Goal: Contribute content

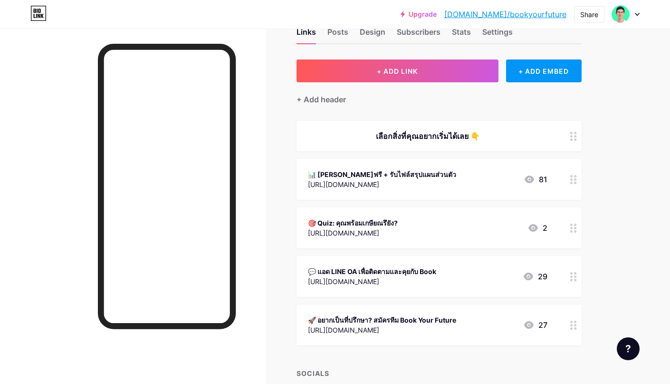
scroll to position [58, 0]
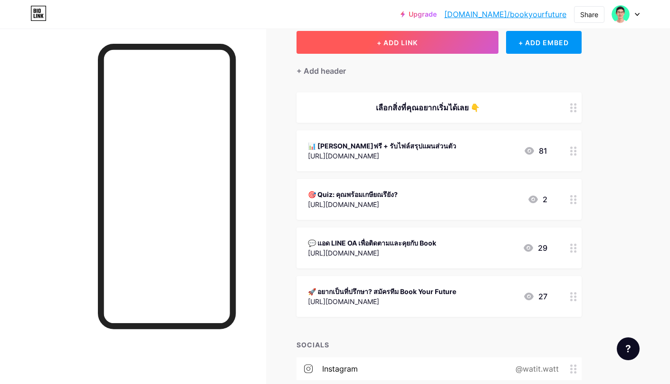
click at [328, 49] on button "+ ADD LINK" at bounding box center [398, 42] width 202 height 23
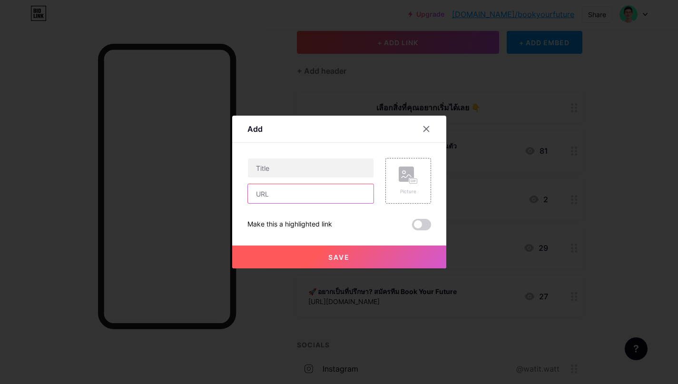
click at [293, 194] on input "text" at bounding box center [311, 193] width 126 height 19
paste input "[URL][DOMAIN_NAME]"
type input "[URL][DOMAIN_NAME]"
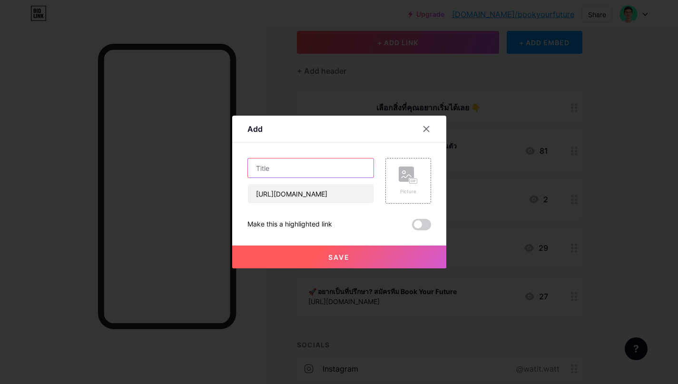
click at [290, 167] on input "text" at bounding box center [311, 167] width 126 height 19
type input "9"
drag, startPoint x: 321, startPoint y: 170, endPoint x: 245, endPoint y: 167, distance: 76.1
click at [245, 167] on div "Add Content YouTube Play YouTube video without leaving your page. ADD Vimeo Pla…" at bounding box center [339, 192] width 214 height 153
paste input "🎁 ดูตัวอย่างไฟล์แผนการเงินฟรี"
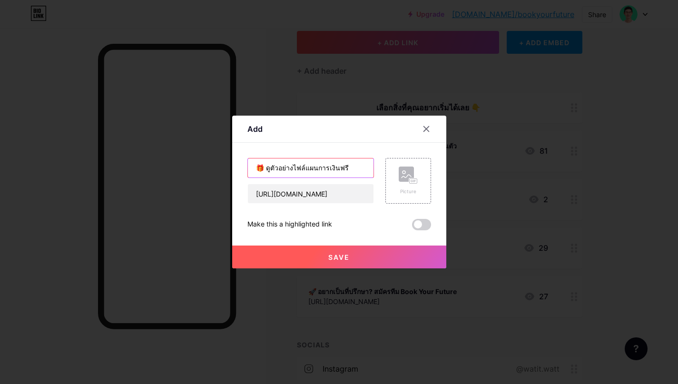
type input "🎁 ดูตัวอย่างไฟล์แผนการเงินฟรี"
click at [341, 259] on span "Save" at bounding box center [338, 257] width 21 height 8
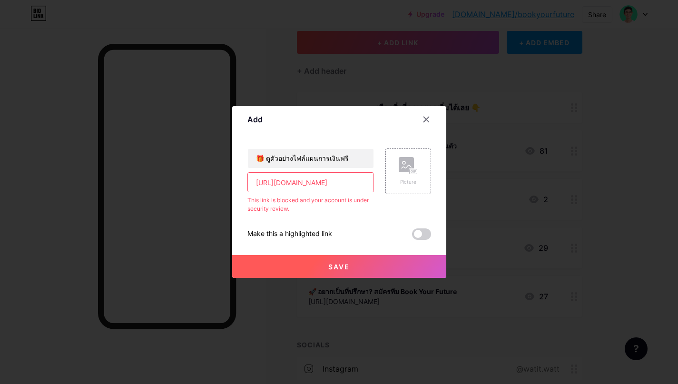
click at [360, 267] on button "Save" at bounding box center [339, 266] width 214 height 23
click at [429, 122] on icon at bounding box center [426, 120] width 8 height 8
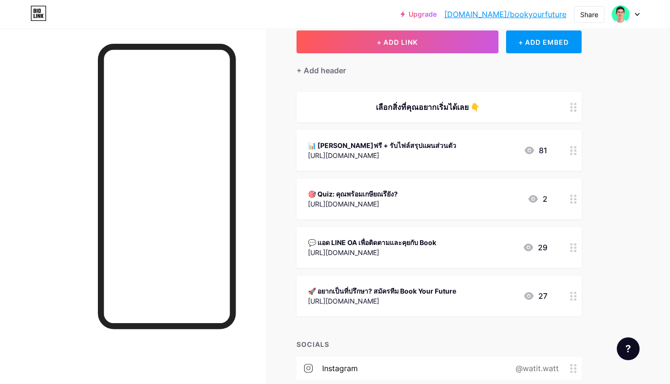
scroll to position [24, 0]
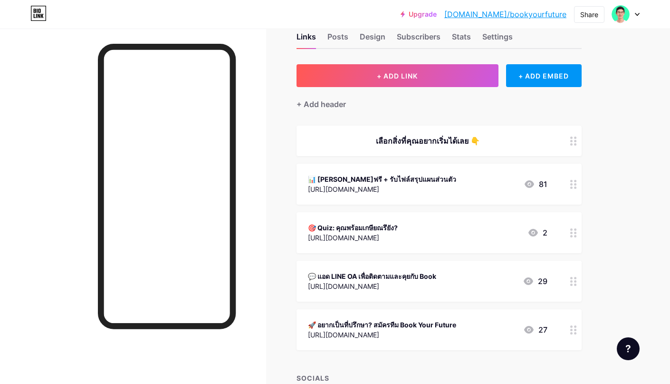
click at [635, 13] on div at bounding box center [626, 14] width 28 height 17
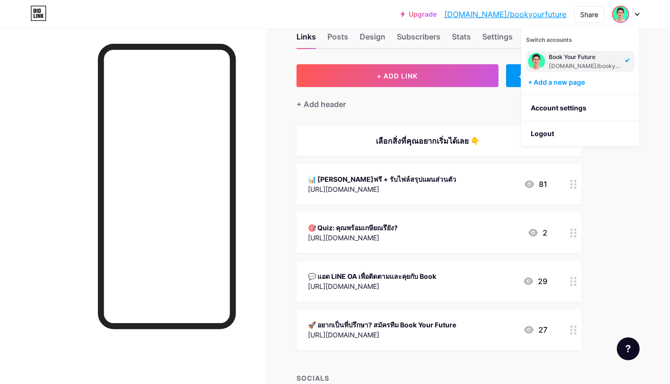
click at [630, 186] on div "Upgrade [DOMAIN_NAME]/bookyo... [DOMAIN_NAME]/bookyourfuture Share Switch accou…" at bounding box center [335, 275] width 670 height 599
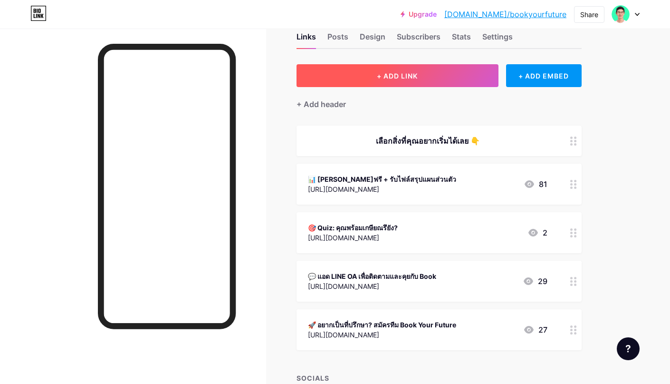
click at [439, 78] on button "+ ADD LINK" at bounding box center [398, 75] width 202 height 23
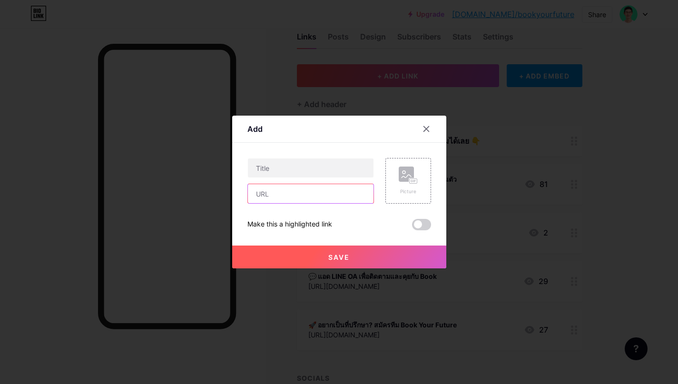
click at [352, 189] on input "text" at bounding box center [311, 193] width 126 height 19
paste input "[URL][DOMAIN_NAME]"
type input "[URL][DOMAIN_NAME]"
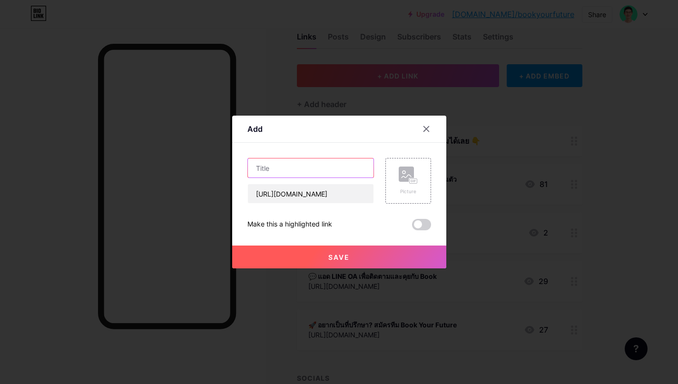
click at [311, 170] on input "text" at bounding box center [311, 167] width 126 height 19
type input "ตัวอย่างแผนการเงิน"
click at [330, 254] on span "Save" at bounding box center [338, 257] width 21 height 8
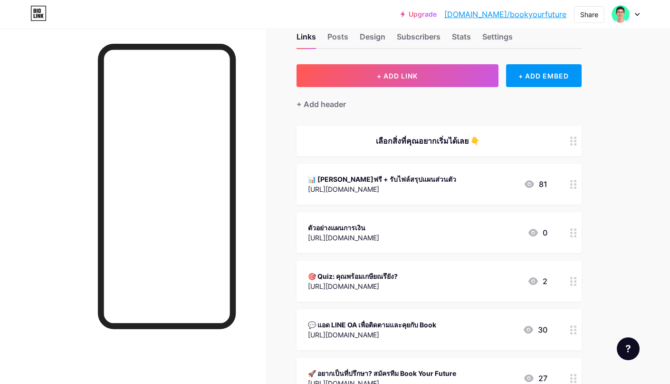
drag, startPoint x: 573, startPoint y: 330, endPoint x: 574, endPoint y: 281, distance: 49.5
click at [574, 281] on span "เลือกสิ่งที่คุณอยากเริ่มได้เลย 👇 📊 [PERSON_NAME]ฟรี + รับไฟล์สรุปแผนส่วนตัว [UR…" at bounding box center [439, 262] width 285 height 273
click at [379, 226] on div "ตัวอย่างแผนการเงิน" at bounding box center [343, 228] width 71 height 10
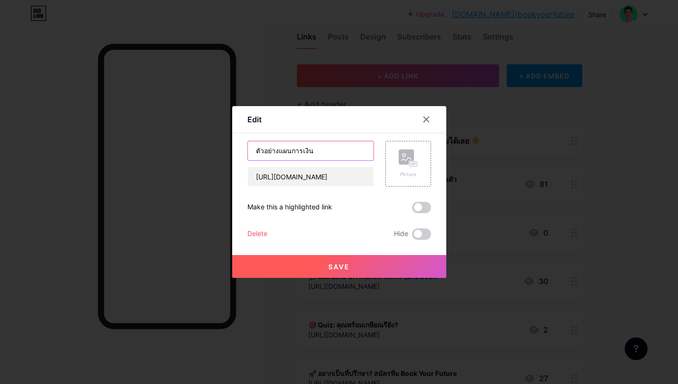
drag, startPoint x: 311, startPoint y: 151, endPoint x: 235, endPoint y: 149, distance: 75.6
click at [235, 149] on div "Edit Content YouTube Play YouTube video without leaving your page. ADD Vimeo Pl…" at bounding box center [339, 192] width 214 height 172
paste input "🎁 ดูตัวอย่างไฟล์แผนการเงินฟรี"
type input "🎁 ดูตัวอย่างไฟล์แผนการเงินฟรี"
click at [363, 262] on button "Save" at bounding box center [339, 266] width 214 height 23
